Goal: Information Seeking & Learning: Learn about a topic

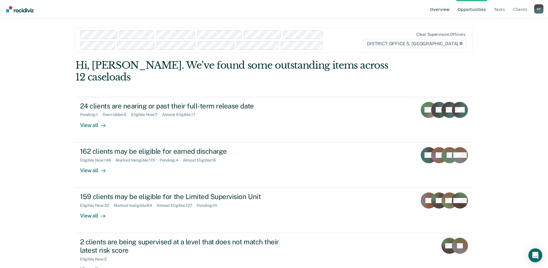
click at [449, 10] on link "Overview" at bounding box center [440, 9] width 22 height 18
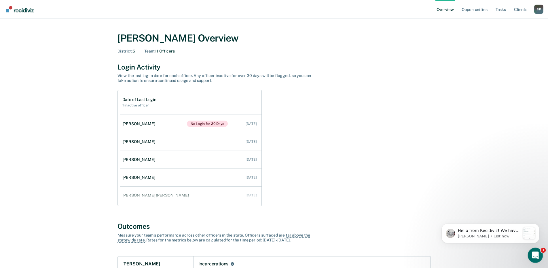
click at [537, 254] on icon "Open Intercom Messenger" at bounding box center [535, 255] width 10 height 10
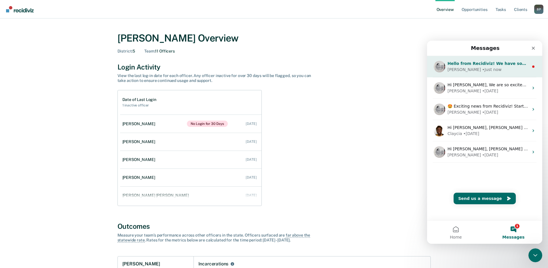
click at [496, 67] on div "[PERSON_NAME] • Just now" at bounding box center [488, 70] width 81 height 6
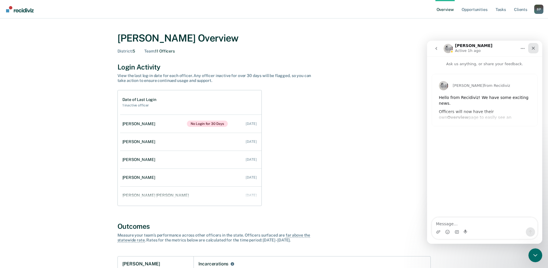
click at [534, 48] on icon "Close" at bounding box center [533, 48] width 3 height 3
